Goal: Transaction & Acquisition: Purchase product/service

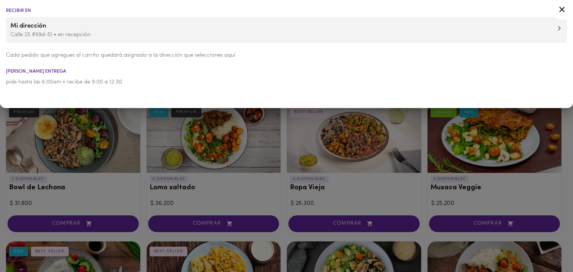
click at [138, 149] on div at bounding box center [286, 136] width 573 height 272
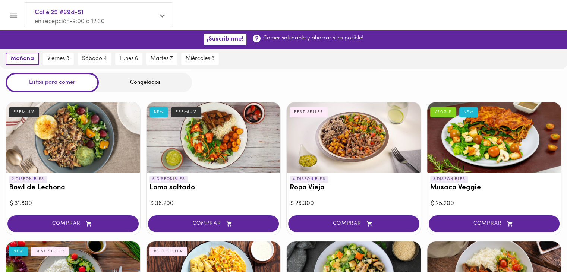
click at [351, 158] on div at bounding box center [354, 137] width 134 height 71
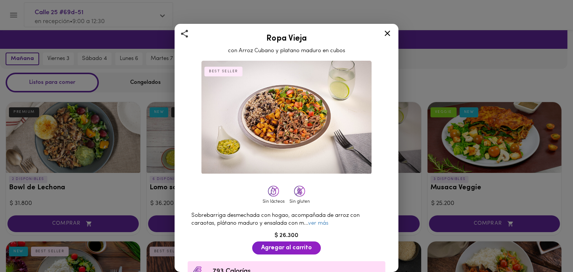
click at [314, 185] on div "Sin lácteos Sin gluten" at bounding box center [286, 195] width 203 height 23
click at [384, 38] on icon at bounding box center [386, 33] width 9 height 9
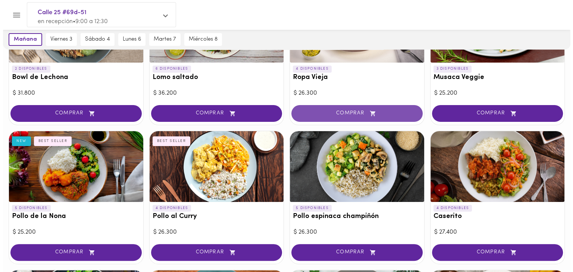
scroll to position [124, 0]
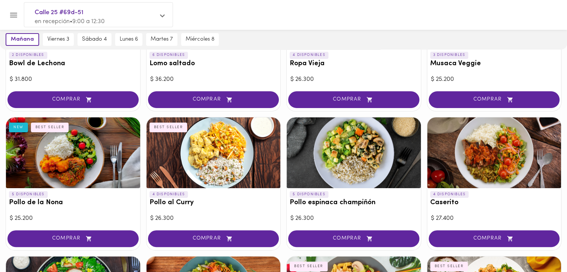
click at [471, 148] on div at bounding box center [494, 152] width 134 height 71
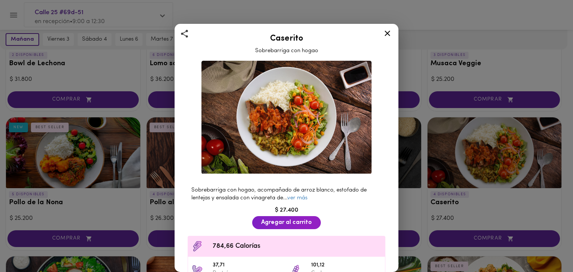
scroll to position [62, 0]
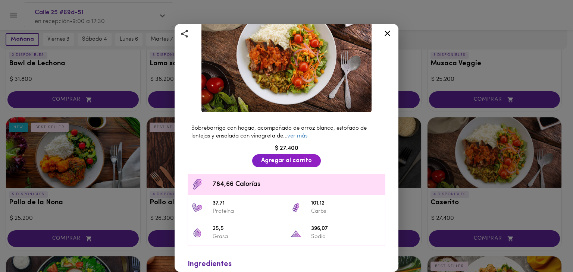
click at [385, 34] on icon at bounding box center [386, 33] width 9 height 9
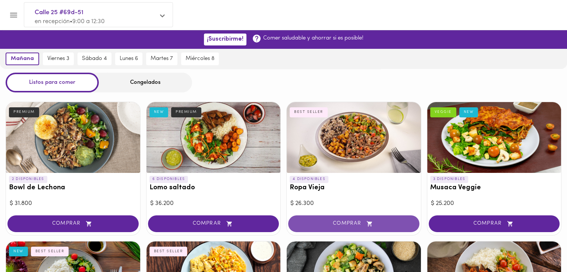
click at [361, 224] on span "COMPRAR" at bounding box center [353, 224] width 113 height 6
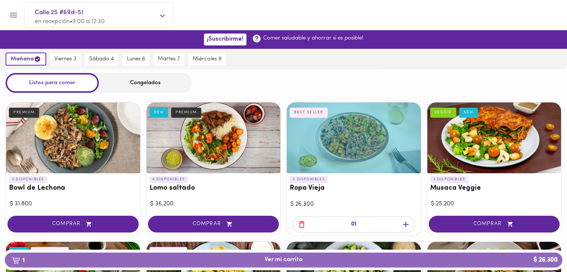
click at [343, 255] on button "1 Ver mi carrito $ 26.300" at bounding box center [283, 260] width 557 height 15
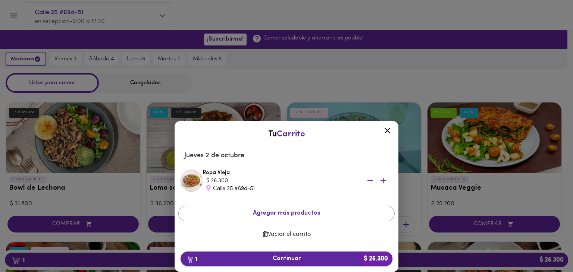
click at [330, 256] on span "1 Continuar $ 26.300" at bounding box center [286, 258] width 200 height 7
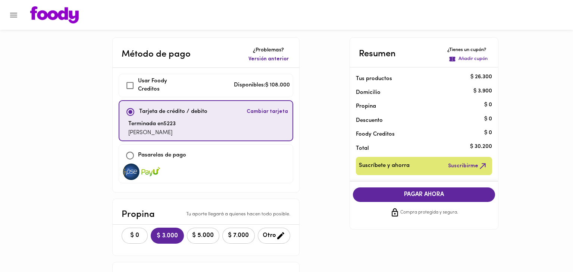
checkbox input "true"
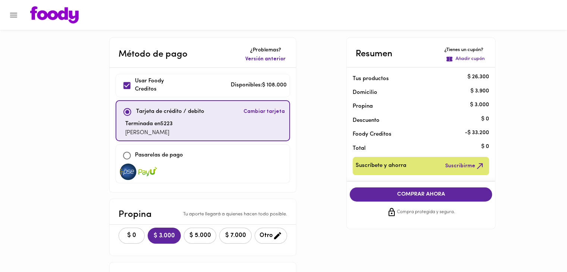
scroll to position [62, 0]
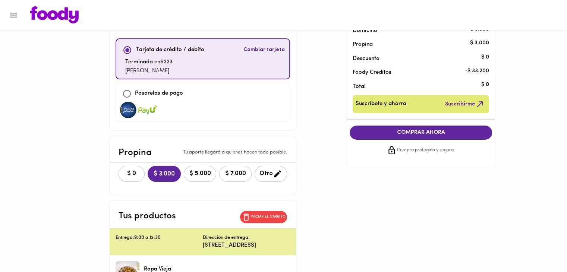
click at [132, 174] on span "$ 0" at bounding box center [131, 173] width 16 height 7
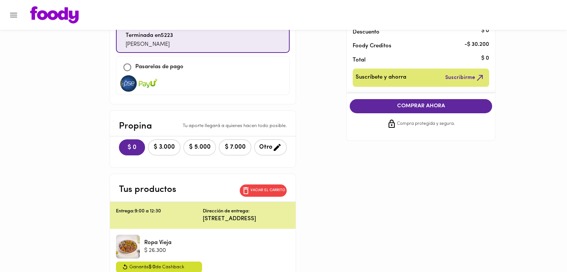
scroll to position [124, 0]
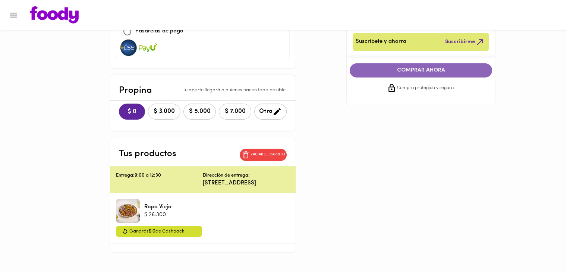
click at [400, 72] on span "COMPRAR AHORA" at bounding box center [420, 70] width 127 height 7
